Goal: Communication & Community: Answer question/provide support

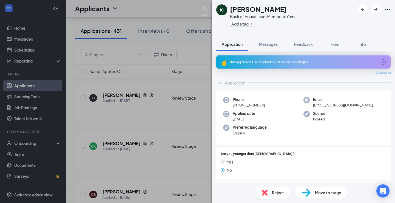
scroll to position [155, 0]
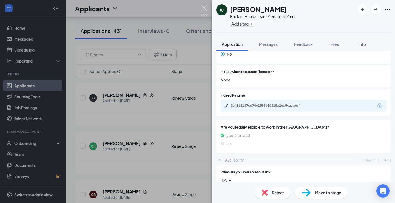
click at [205, 10] on img at bounding box center [204, 10] width 7 height 11
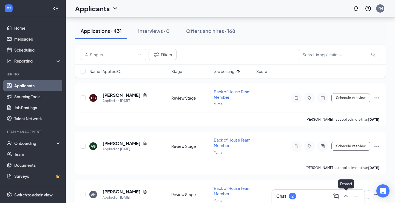
click at [345, 197] on icon "ChevronUp" at bounding box center [345, 196] width 7 height 7
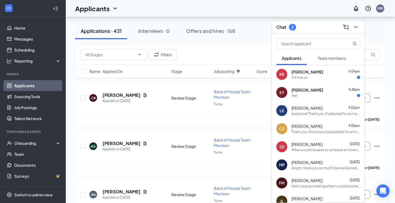
click at [329, 61] on button "Team members" at bounding box center [331, 58] width 39 height 14
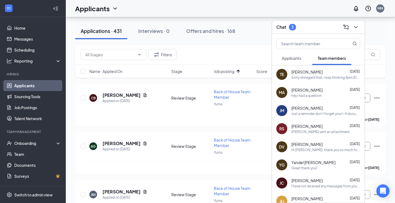
click at [315, 78] on div "Sorry disregard that, I was thinking 4pm Wednesday ?" at bounding box center [325, 77] width 69 height 5
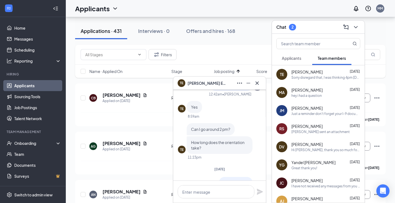
scroll to position [-214, 0]
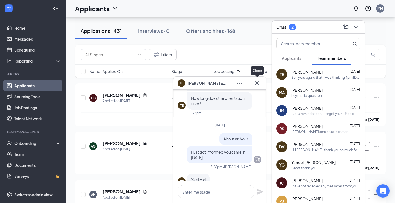
click at [257, 83] on icon "Cross" at bounding box center [256, 82] width 3 height 3
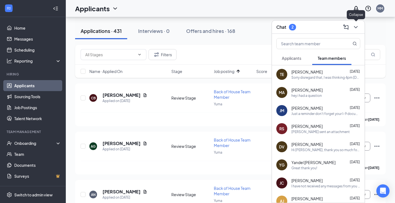
click at [356, 29] on icon "ChevronDown" at bounding box center [355, 27] width 7 height 7
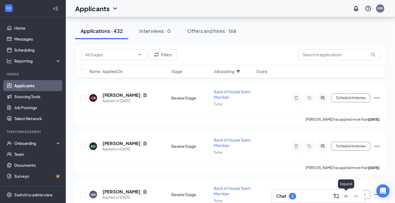
click at [343, 197] on icon "ChevronUp" at bounding box center [345, 196] width 7 height 7
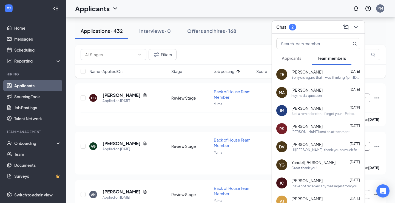
click at [291, 57] on span "Applicants" at bounding box center [291, 58] width 19 height 5
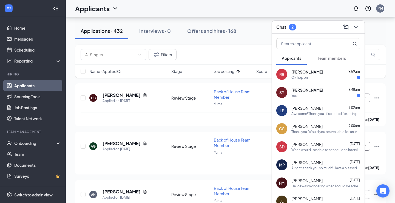
click at [302, 95] on div "Yes!" at bounding box center [325, 95] width 69 height 5
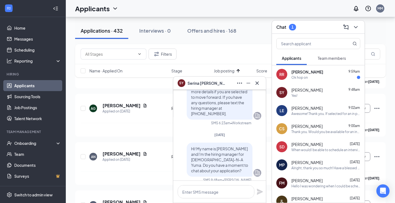
scroll to position [0, 0]
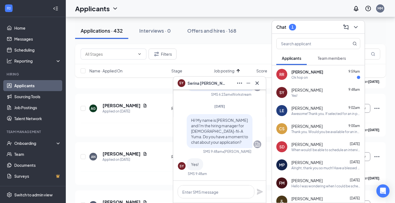
click at [309, 118] on div "LE Lilly Ernst 9:02am Awesome! Thank you. If selected for an in person intervie…" at bounding box center [318, 110] width 93 height 18
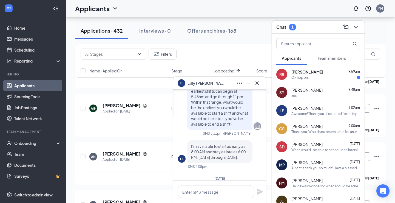
scroll to position [-102, 0]
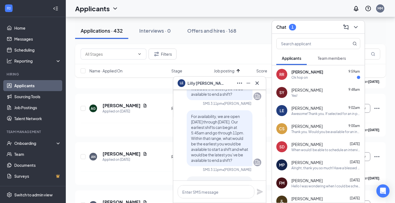
drag, startPoint x: 190, startPoint y: 117, endPoint x: 252, endPoint y: 165, distance: 78.7
click at [252, 165] on div "For availability, we are open [DATE] through [DATE]. Our earliest shifts can be…" at bounding box center [219, 138] width 83 height 56
copy span "For availability, we are open [DATE] through [DATE]. Our earliest shifts can be…"
click at [302, 90] on span "[PERSON_NAME]" at bounding box center [306, 89] width 31 height 5
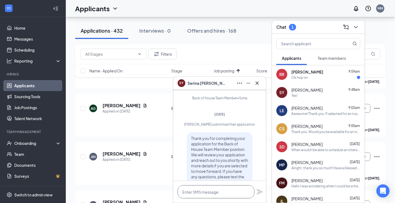
click at [214, 191] on textarea at bounding box center [216, 191] width 77 height 13
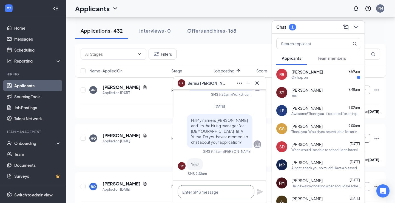
scroll to position [295, 0]
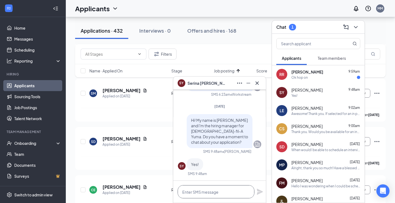
paste textarea "For availability, we are open [DATE] through [DATE]. Our earliest shifts can be…"
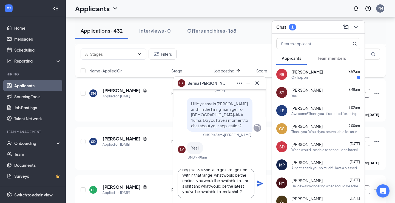
type textarea "For availability, we are open [DATE] through [DATE]. Our earliest shifts can be…"
click at [258, 182] on icon "Plane" at bounding box center [260, 183] width 6 height 6
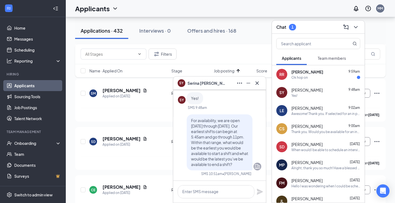
scroll to position [0, 0]
click at [308, 75] on div "Ok hop on" at bounding box center [325, 77] width 69 height 5
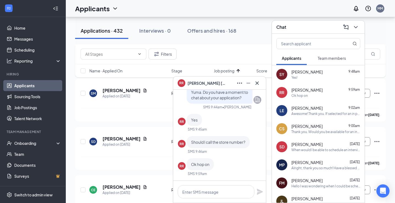
scroll to position [301, 0]
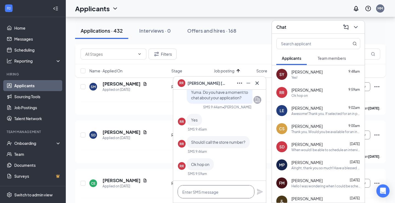
click at [211, 193] on textarea at bounding box center [216, 191] width 77 height 13
paste textarea "For availability, we are open [DATE] through [DATE]. Our earliest shifts can be…"
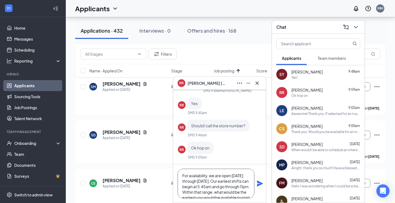
scroll to position [22, 0]
type textarea "For availability, we are open [DATE] through [DATE]. Our earliest shifts can be…"
click at [261, 185] on icon "Plane" at bounding box center [259, 183] width 7 height 7
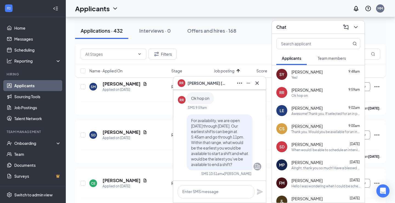
scroll to position [0, 0]
click at [223, 190] on textarea at bounding box center [216, 191] width 77 height 13
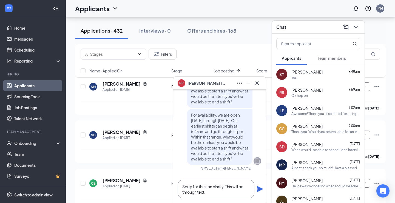
type textarea "Sorry for the non clarity. This will be through text."
click at [259, 190] on icon "Plane" at bounding box center [260, 189] width 6 height 6
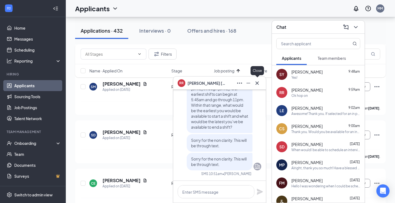
click at [257, 83] on icon "Cross" at bounding box center [257, 83] width 7 height 7
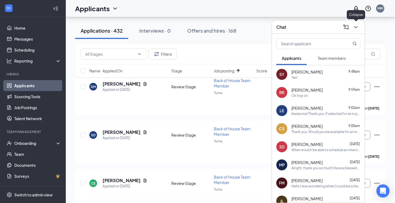
click at [357, 28] on icon "ChevronDown" at bounding box center [355, 27] width 7 height 7
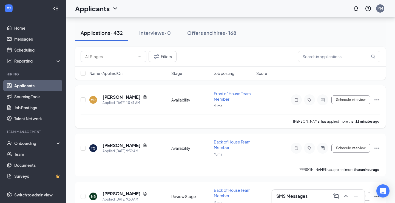
scroll to position [40, 0]
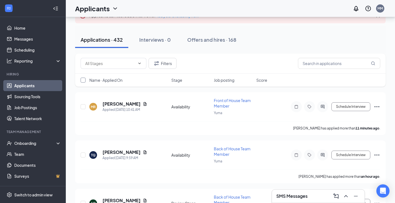
click at [82, 79] on input "checkbox" at bounding box center [83, 80] width 5 height 5
checkbox input "true"
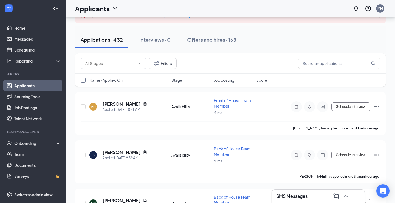
checkbox input "true"
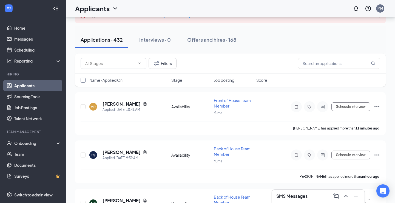
checkbox input "true"
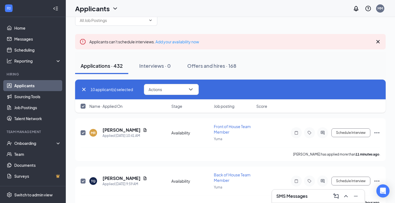
scroll to position [8, 0]
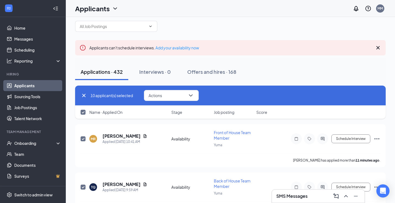
click at [83, 113] on input "checkbox" at bounding box center [83, 112] width 5 height 5
checkbox input "false"
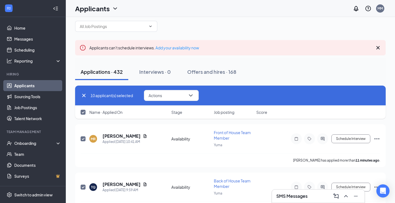
checkbox input "false"
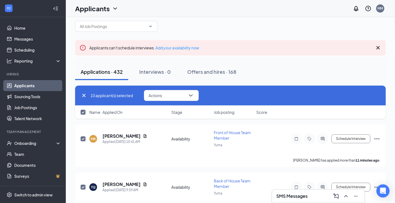
checkbox input "false"
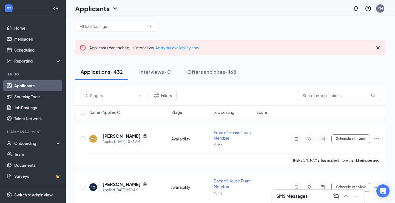
click at [115, 112] on span "Name · Applied On" at bounding box center [105, 111] width 33 height 5
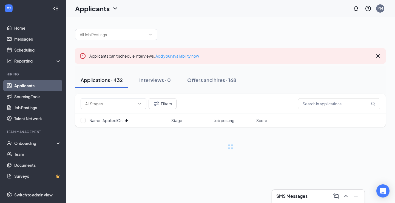
scroll to position [0, 0]
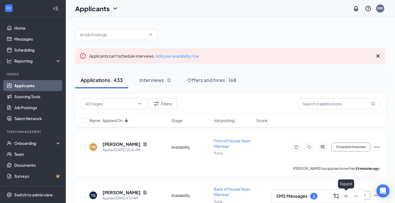
click at [348, 194] on icon "ChevronUp" at bounding box center [345, 196] width 7 height 7
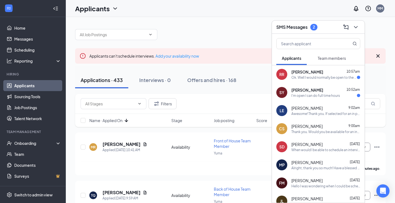
click at [324, 95] on div "I'm open I can do full time hours" at bounding box center [315, 95] width 48 height 5
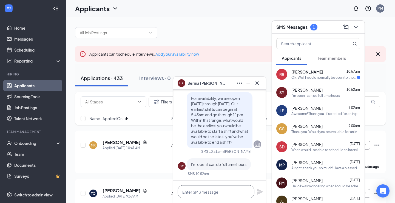
click at [212, 190] on textarea at bounding box center [216, 191] width 77 height 13
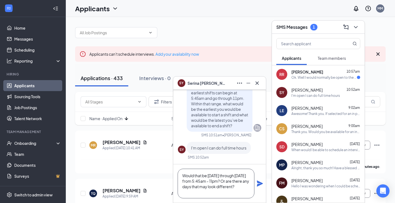
type textarea "Would that be [DATE] through [DATE] from 5:45am - 11pm? Or are there any days t…"
click at [262, 182] on icon "Plane" at bounding box center [259, 183] width 7 height 7
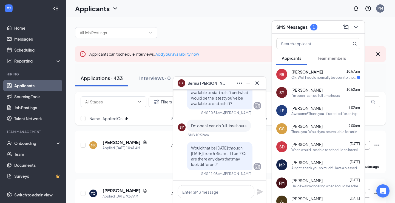
click at [314, 71] on div "[PERSON_NAME] 10:57am" at bounding box center [325, 71] width 69 height 5
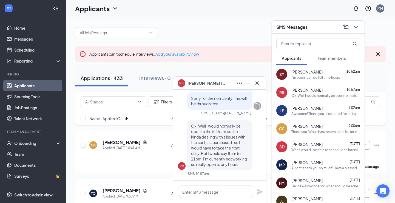
scroll to position [11, 0]
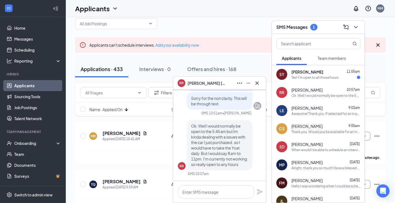
click at [310, 124] on span "[PERSON_NAME]" at bounding box center [306, 125] width 31 height 5
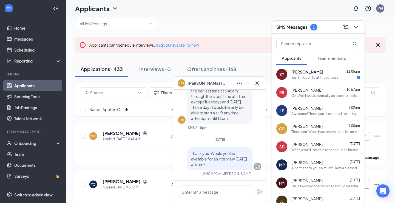
drag, startPoint x: 191, startPoint y: 152, endPoint x: 230, endPoint y: 167, distance: 42.6
click at [230, 167] on div "Thank you. Would you be available for an interview [DATE] at 5pm?" at bounding box center [220, 158] width 66 height 23
copy span "Thank you. Would you be available for an interview [DATE] at 5pm?"
click at [306, 77] on div "Yes! I'm open to all those hours" at bounding box center [314, 77] width 47 height 5
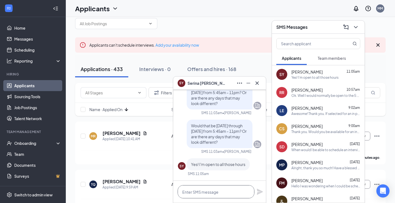
click at [209, 195] on textarea at bounding box center [216, 191] width 77 height 13
paste textarea "Thank you. Would you be available for an interview [DATE] at 5pm?"
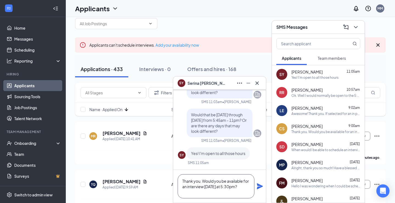
type textarea "Thank you. Would you be available for an interview [DATE] at 5:30pm?"
click at [259, 187] on icon "Plane" at bounding box center [260, 186] width 6 height 6
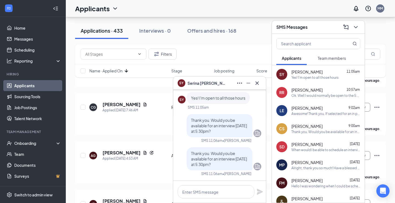
scroll to position [330, 0]
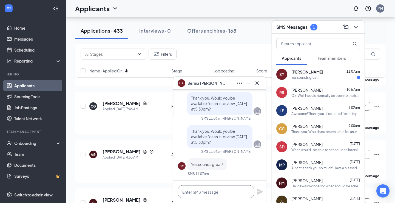
click at [200, 189] on textarea at bounding box center [216, 191] width 77 height 13
type textarea "When you arrive let a team member"
